Goal: Information Seeking & Learning: Find specific fact

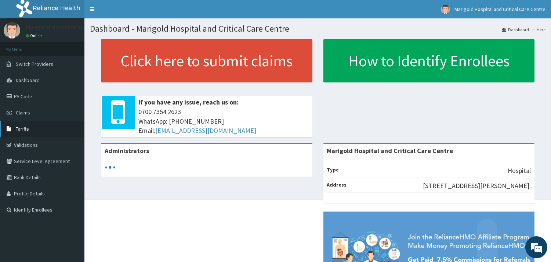
click at [27, 128] on span "Tariffs" at bounding box center [22, 128] width 13 height 7
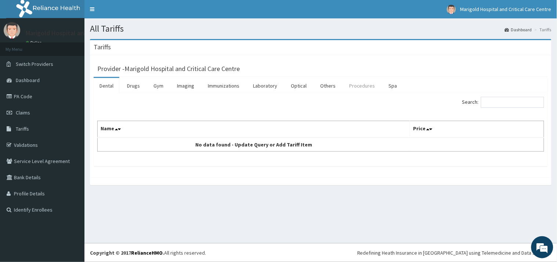
click at [365, 87] on link "Procedures" at bounding box center [362, 85] width 38 height 15
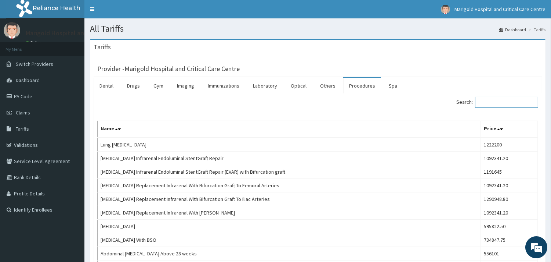
click at [490, 103] on input "Search:" at bounding box center [506, 102] width 63 height 11
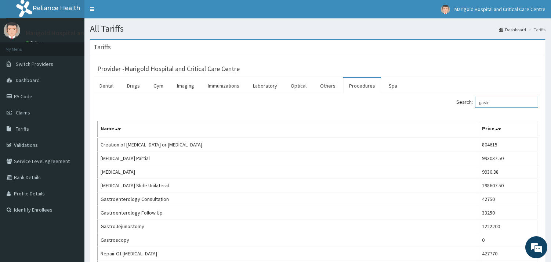
drag, startPoint x: 503, startPoint y: 104, endPoint x: 431, endPoint y: 113, distance: 72.9
click at [431, 113] on div "Search: gastr Name Price Creation of Gastrostomy or Jejunostomy 804615 Gastrect…" at bounding box center [317, 192] width 441 height 191
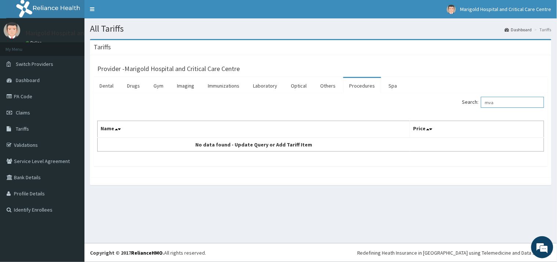
drag, startPoint x: 505, startPoint y: 102, endPoint x: 362, endPoint y: 79, distance: 144.8
click at [362, 79] on div "Dental Drugs Gym Imaging Immunizations Laboratory Optical Others Procedures Spa…" at bounding box center [321, 121] width 454 height 89
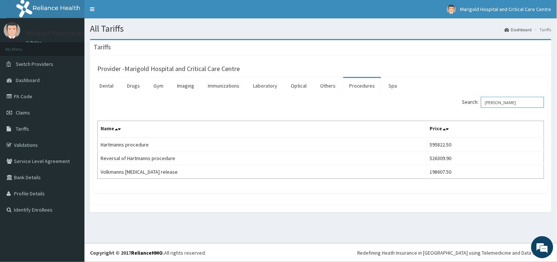
drag, startPoint x: 511, startPoint y: 102, endPoint x: 464, endPoint y: 102, distance: 46.3
click at [461, 102] on div "Search: mann" at bounding box center [436, 103] width 218 height 13
paste input "Manual Vacuum"
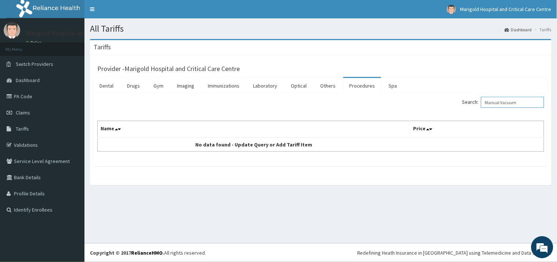
type input "Manual Vacuum"
click at [357, 86] on link "Procedures" at bounding box center [362, 85] width 38 height 15
click at [505, 108] on input "Search:" at bounding box center [512, 102] width 63 height 11
drag, startPoint x: 514, startPoint y: 104, endPoint x: 424, endPoint y: 101, distance: 90.4
click at [425, 102] on div "Search: mva" at bounding box center [436, 103] width 218 height 13
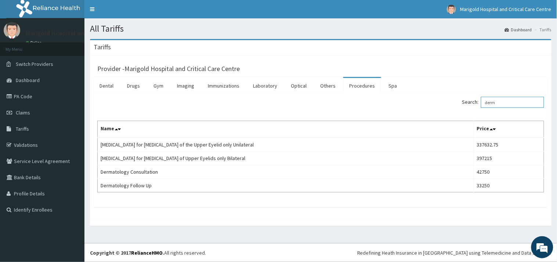
type input "derm"
click at [33, 98] on link "PA Code" at bounding box center [42, 96] width 84 height 16
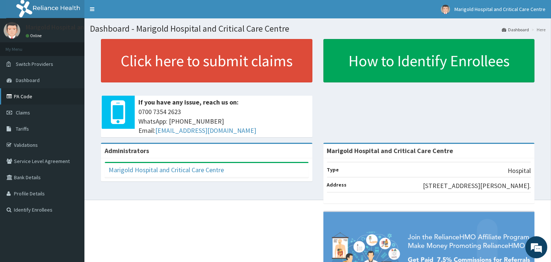
click at [25, 100] on link "PA Code" at bounding box center [42, 96] width 84 height 16
